Goal: Information Seeking & Learning: Learn about a topic

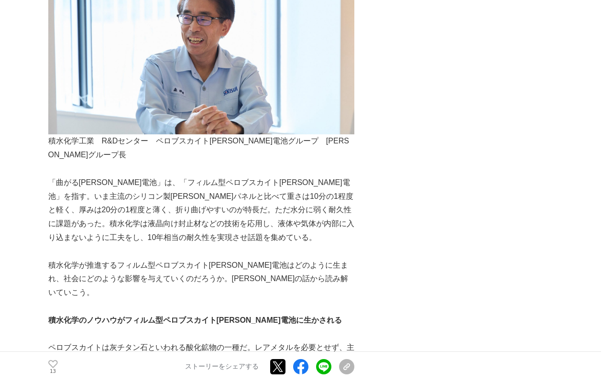
scroll to position [621, 0]
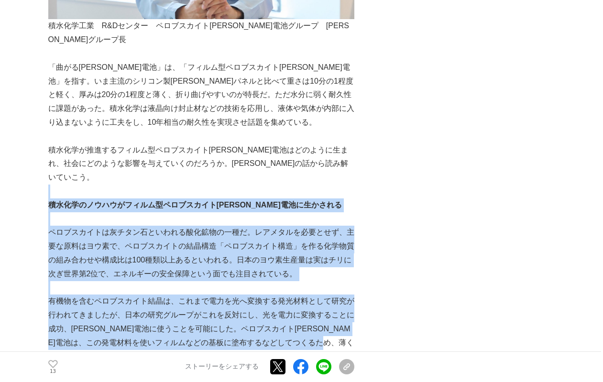
drag, startPoint x: 202, startPoint y: 326, endPoint x: 88, endPoint y: 165, distance: 197.6
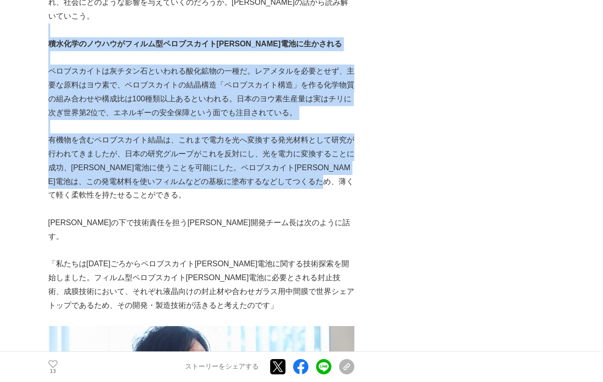
scroll to position [813, 0]
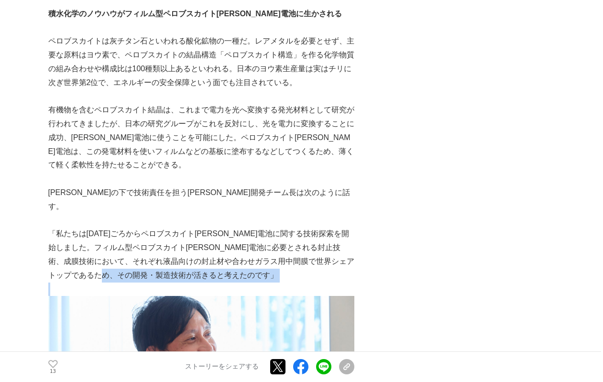
drag, startPoint x: 87, startPoint y: 161, endPoint x: 189, endPoint y: 235, distance: 126.3
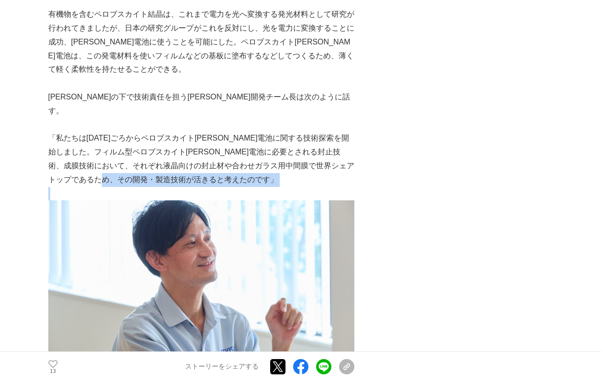
scroll to position [1052, 0]
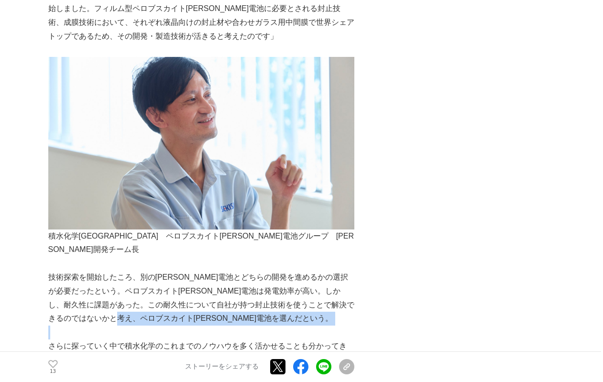
drag, startPoint x: 236, startPoint y: 268, endPoint x: 221, endPoint y: 273, distance: 15.4
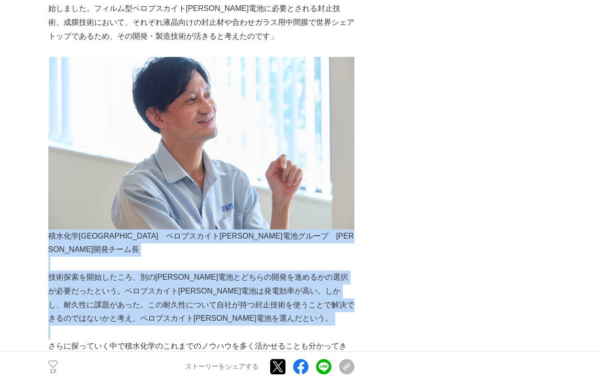
drag, startPoint x: 51, startPoint y: 195, endPoint x: 206, endPoint y: 276, distance: 174.4
click at [206, 326] on p at bounding box center [201, 333] width 306 height 14
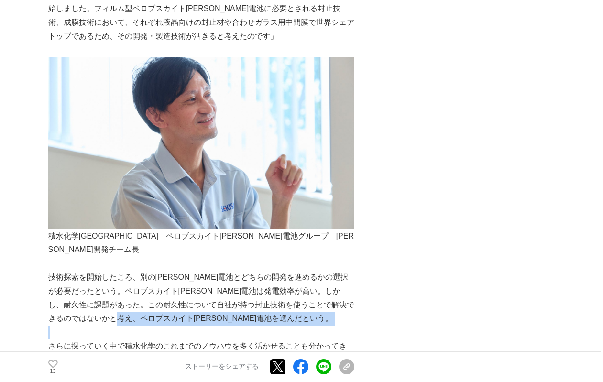
drag, startPoint x: 220, startPoint y: 274, endPoint x: 184, endPoint y: 276, distance: 35.9
click at [184, 326] on p at bounding box center [201, 333] width 306 height 14
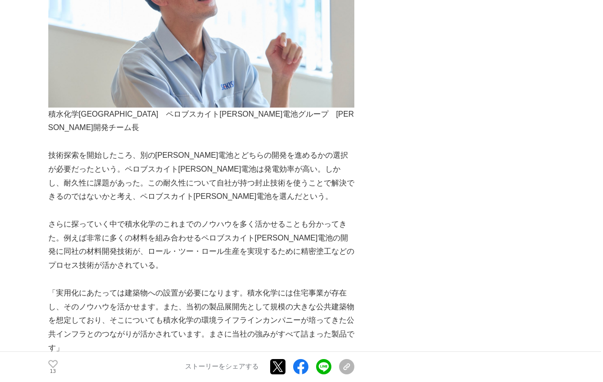
scroll to position [1195, 0]
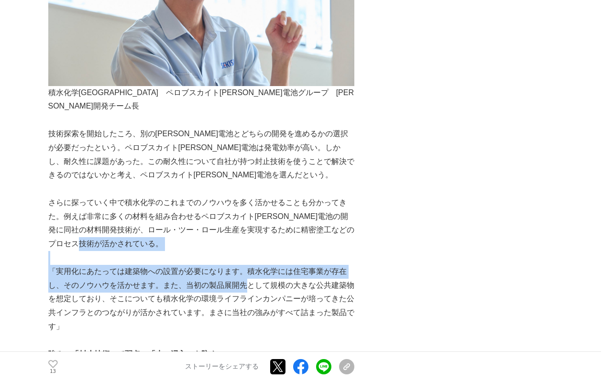
drag, startPoint x: 204, startPoint y: 190, endPoint x: 247, endPoint y: 228, distance: 57.6
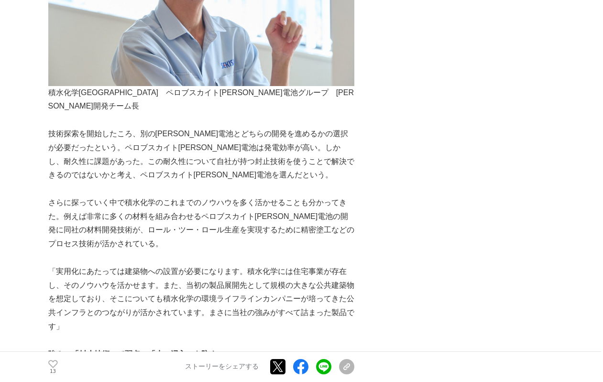
drag, startPoint x: 247, startPoint y: 228, endPoint x: 211, endPoint y: 142, distance: 93.2
click at [211, 196] on p "さらに探っていく中で積水化学のこれまでのノウハウを多く活かせることも分かってきた。例えば非常に多くの材料を組み合わせるペロブスカイト[PERSON_NAME]…" at bounding box center [201, 223] width 306 height 55
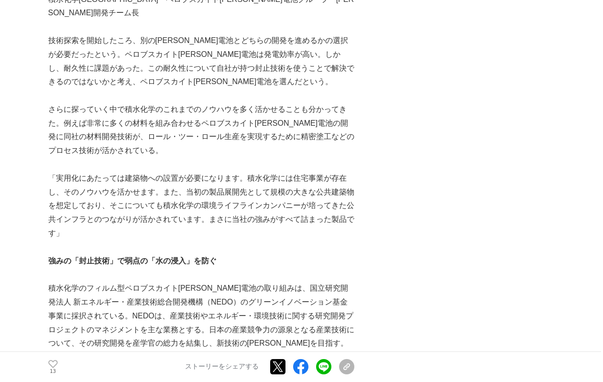
scroll to position [1291, 0]
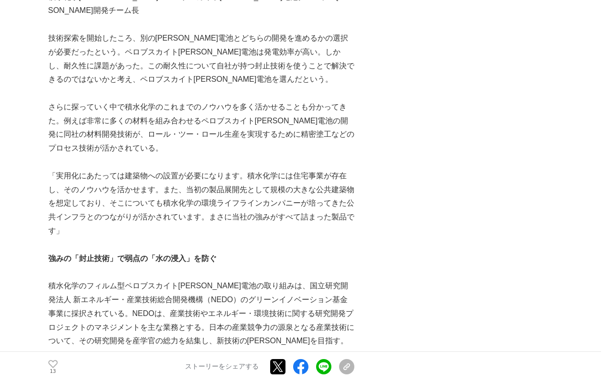
click at [100, 32] on p "技術探索を開始したころ、別の[PERSON_NAME]電池とどちらの開発を進めるかの選択が必要だったという。ペロブスカイト[PERSON_NAME]電池は発電…" at bounding box center [201, 59] width 306 height 55
click at [354, 379] on div "13 いいね！する ストーリーをシェアする Xでポストする Facebookでシェアする LINEでシェアする リンクをコピー" at bounding box center [201, 366] width 306 height 31
